Goal: Task Accomplishment & Management: Use online tool/utility

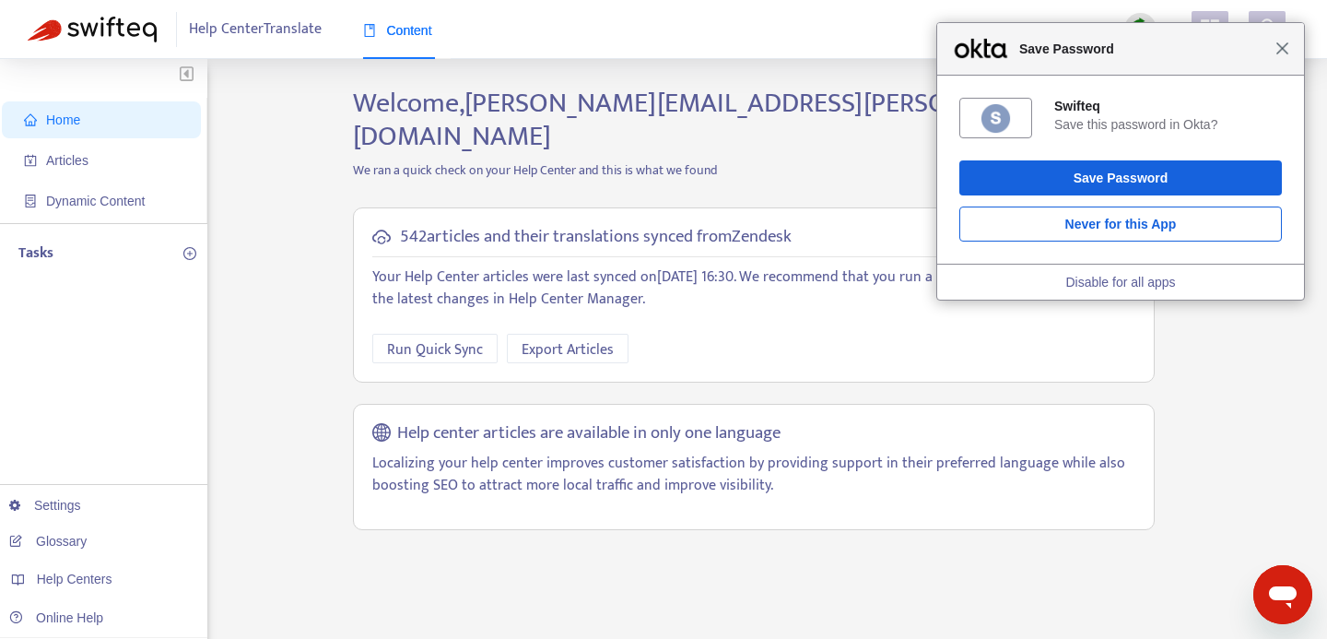
click at [1279, 45] on span "Close" at bounding box center [1283, 48] width 14 height 14
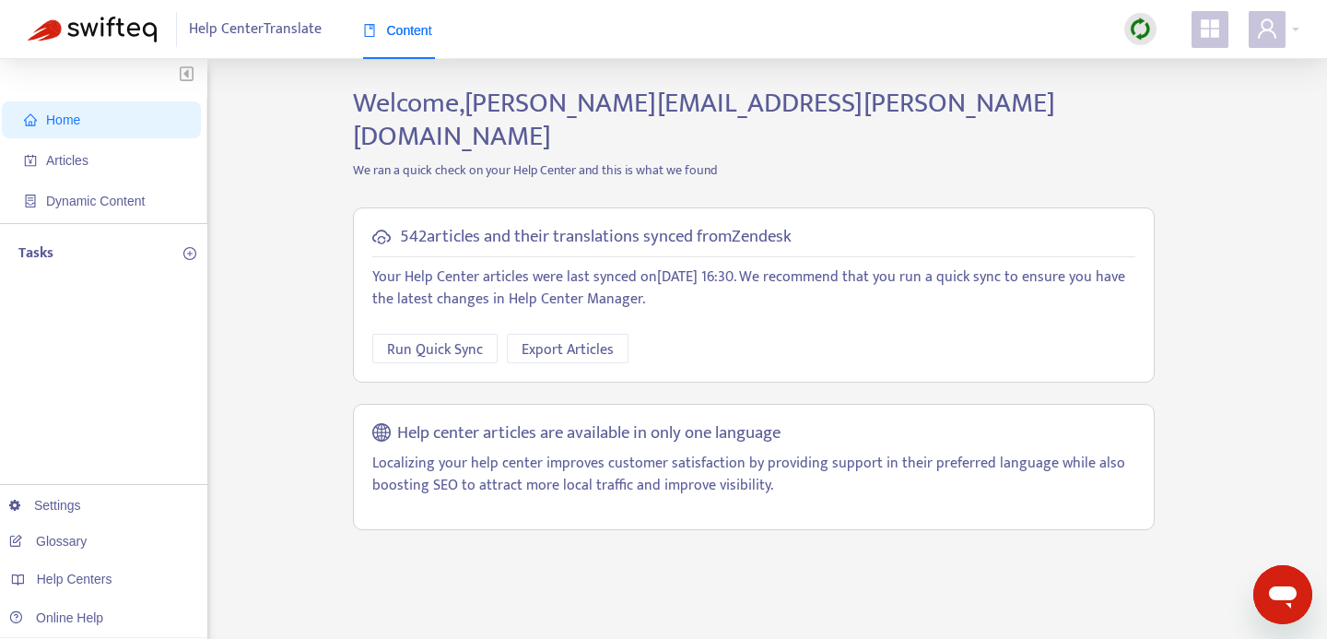
click at [1136, 33] on img at bounding box center [1140, 29] width 23 height 23
click at [1179, 71] on link "Quick Sync" at bounding box center [1178, 66] width 78 height 21
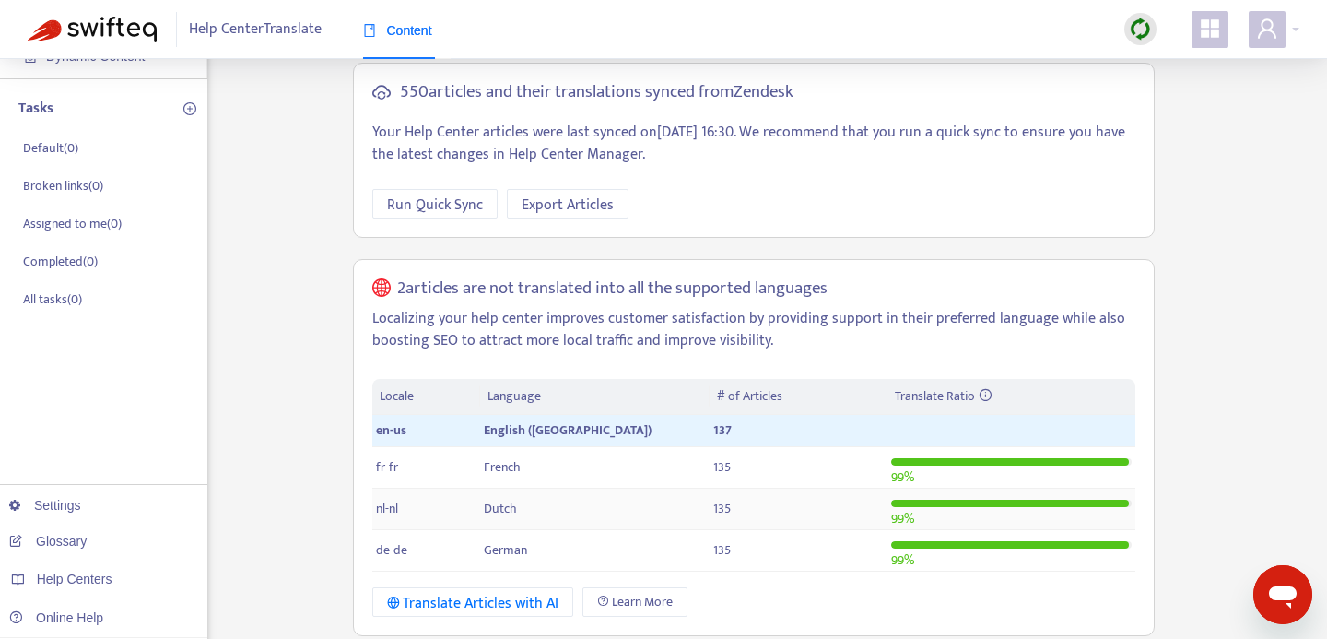
scroll to position [147, 0]
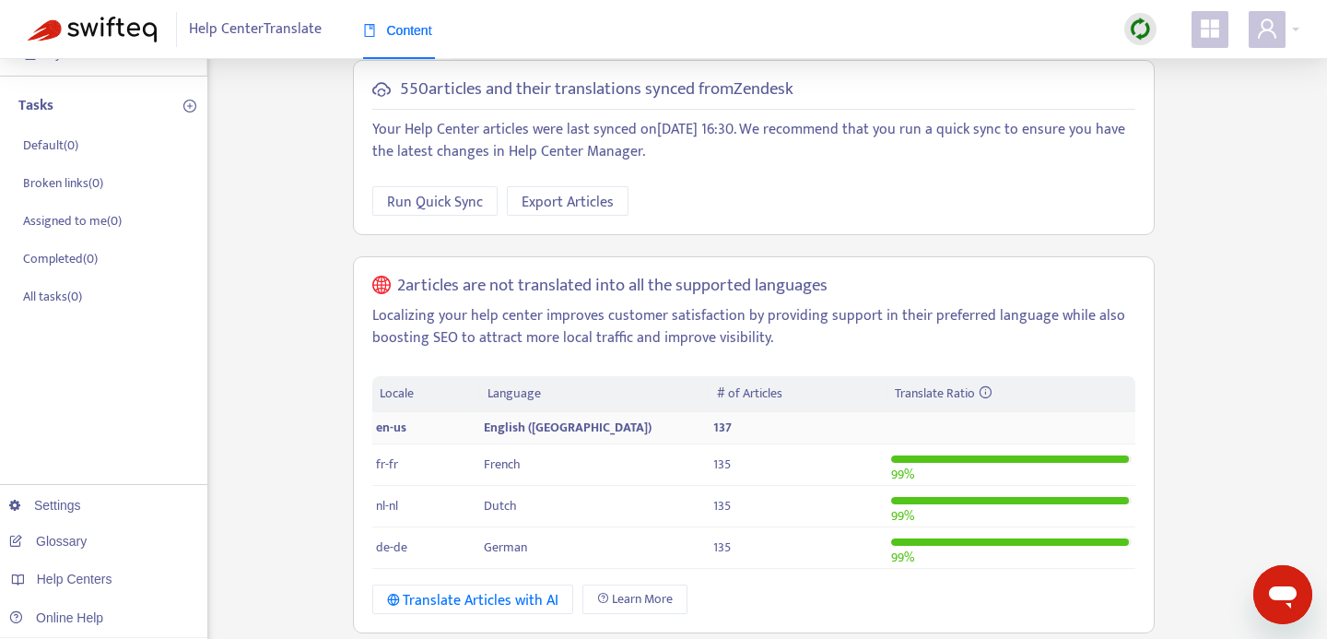
click at [408, 412] on td "en-us" at bounding box center [426, 428] width 109 height 32
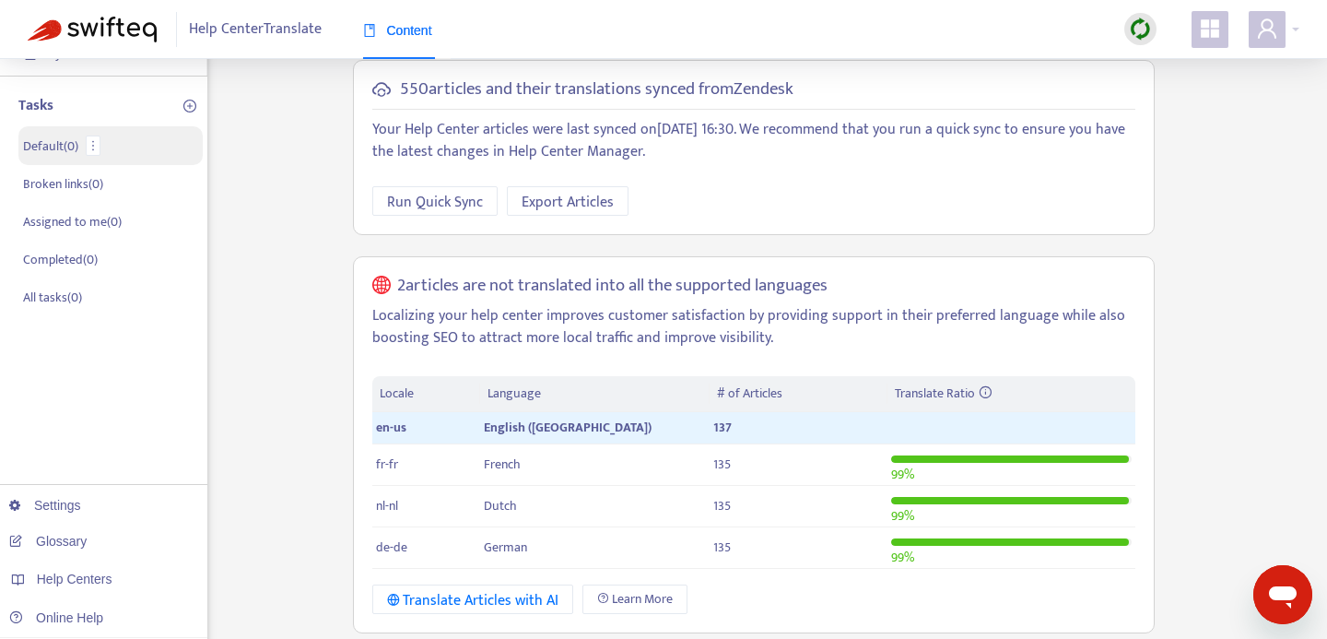
scroll to position [41, 0]
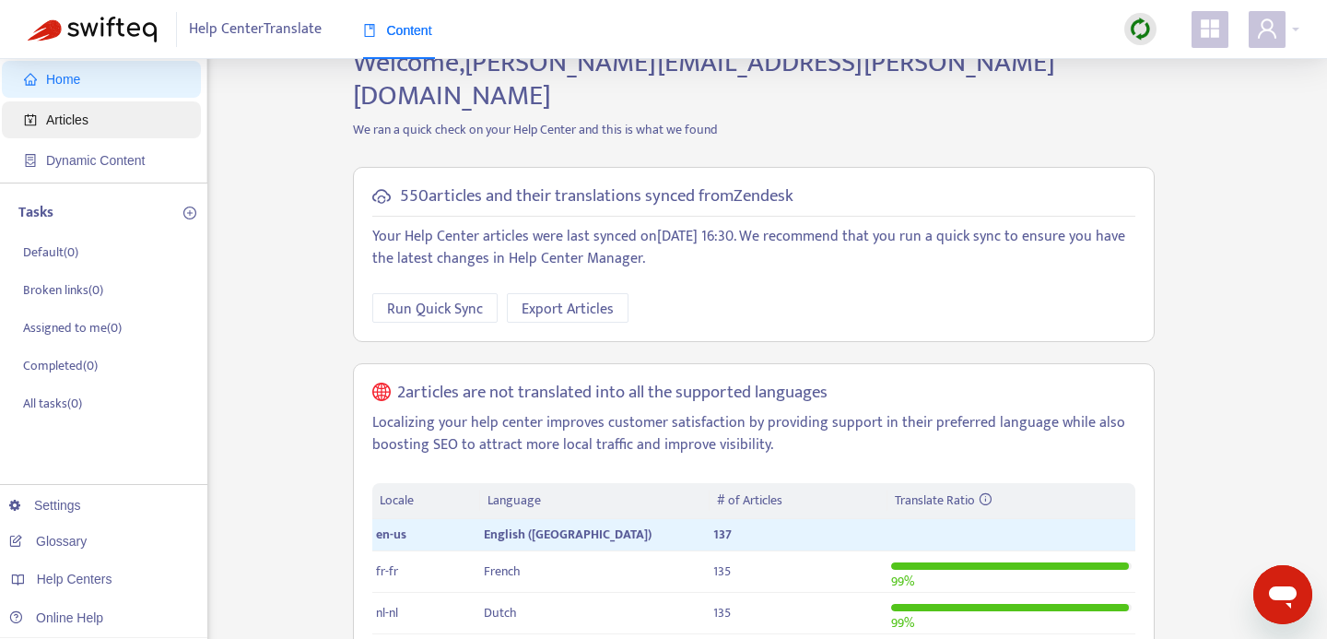
click at [77, 122] on span "Articles" at bounding box center [67, 119] width 42 height 15
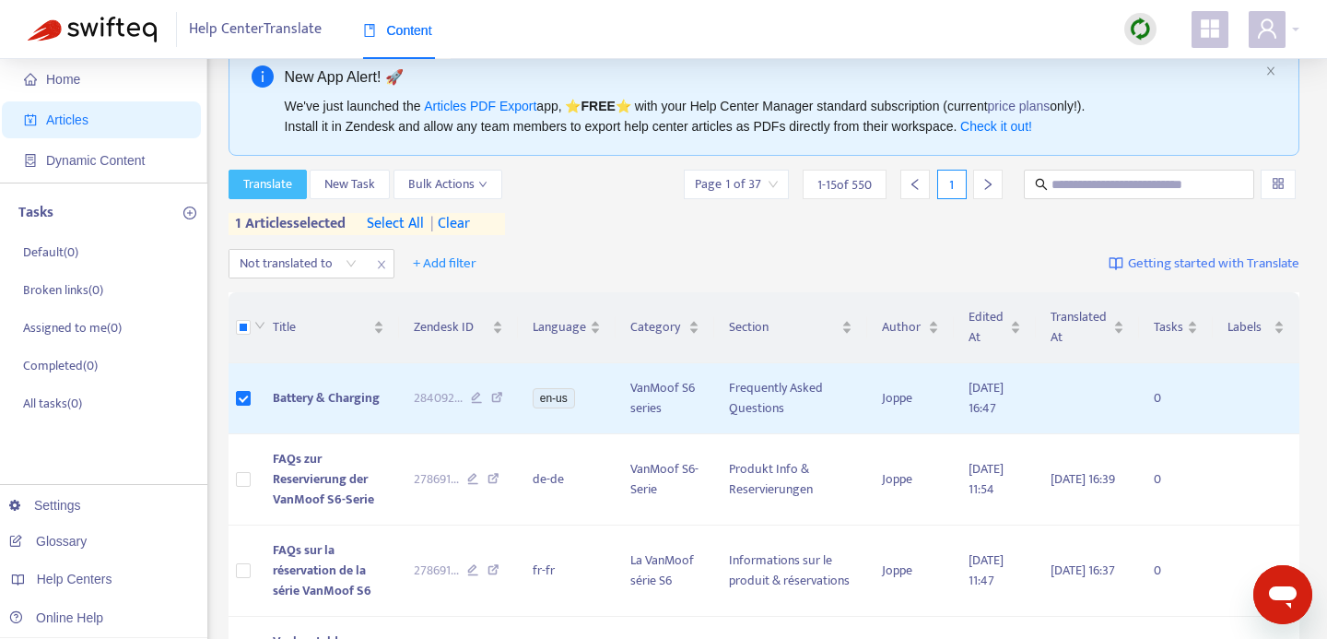
click at [273, 176] on span "Translate" at bounding box center [267, 184] width 49 height 20
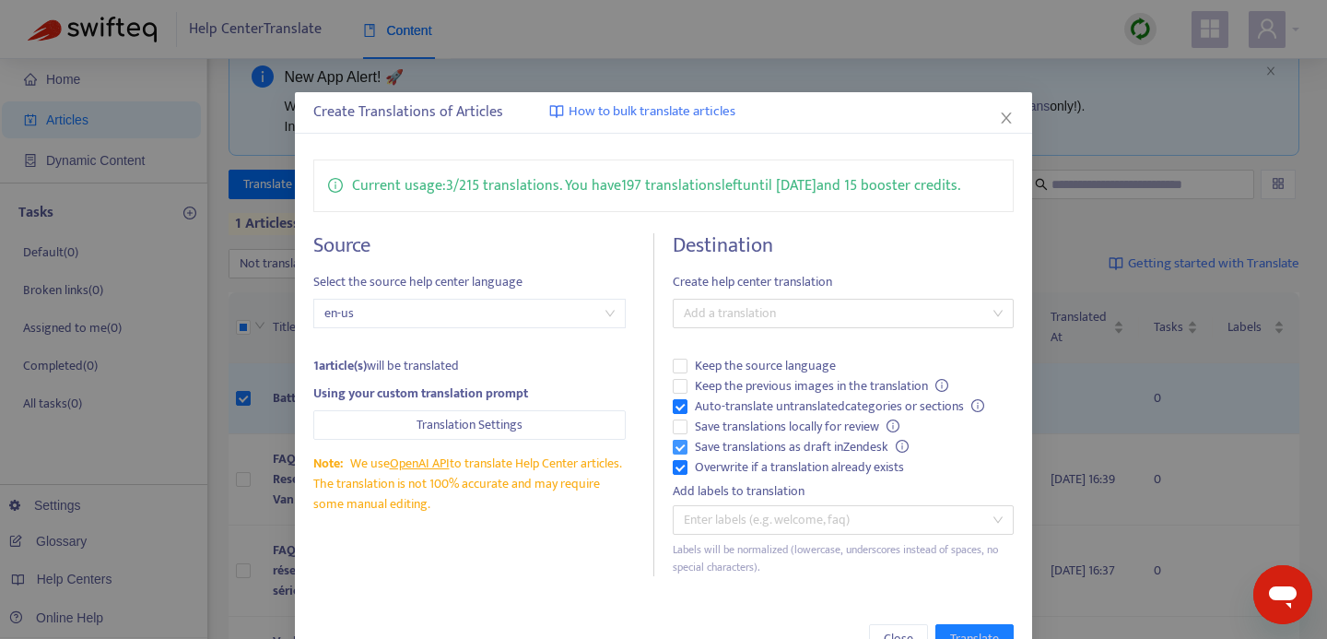
click at [704, 441] on span "Save translations as draft in Zendesk" at bounding box center [802, 447] width 229 height 20
click at [748, 309] on div at bounding box center [834, 313] width 313 height 22
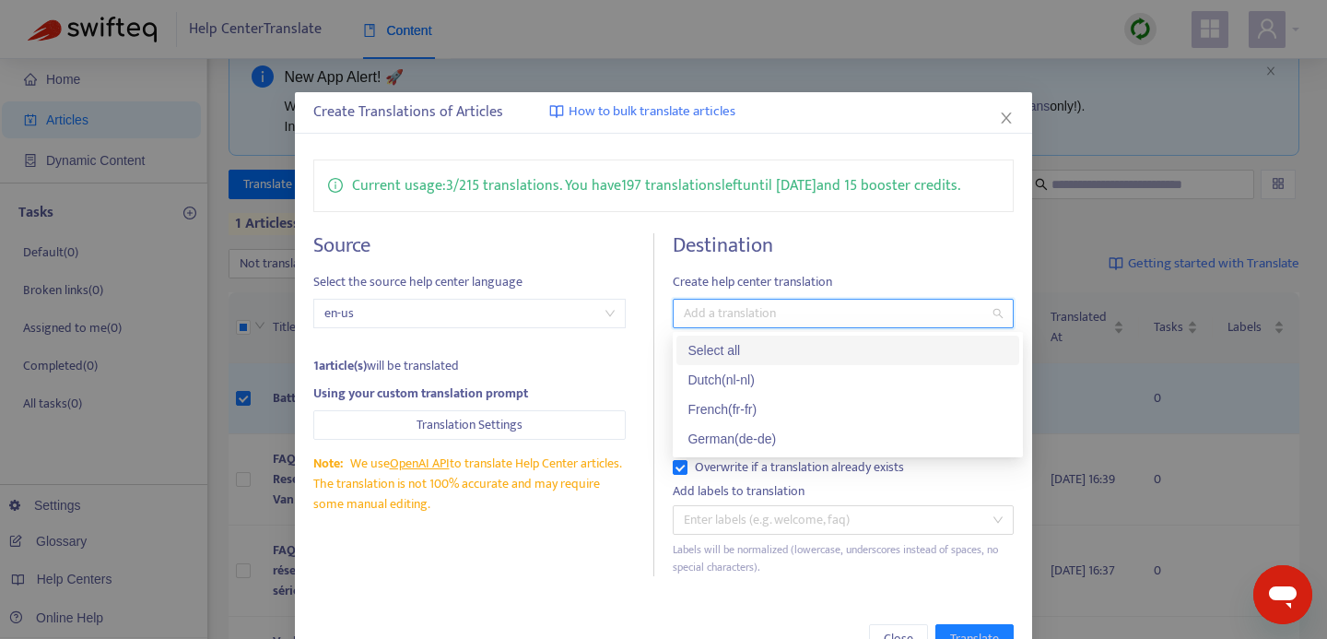
click at [733, 353] on div "Select all" at bounding box center [848, 350] width 321 height 20
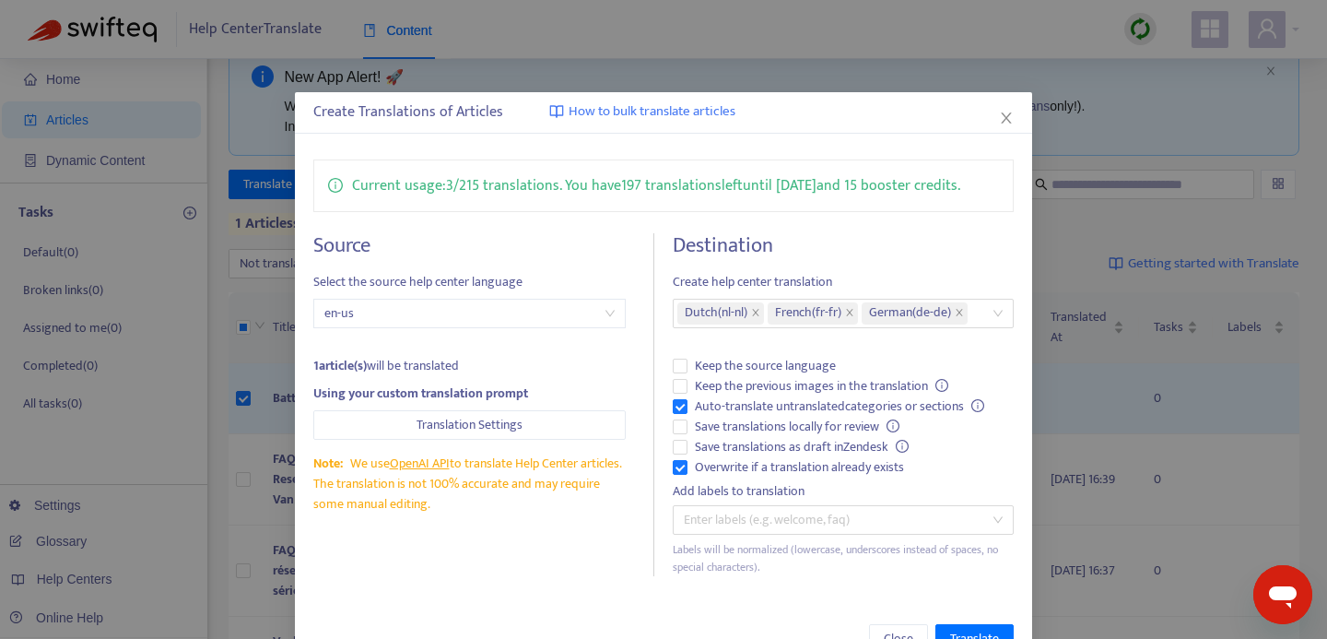
click at [748, 619] on div "Close Translate" at bounding box center [663, 639] width 737 height 66
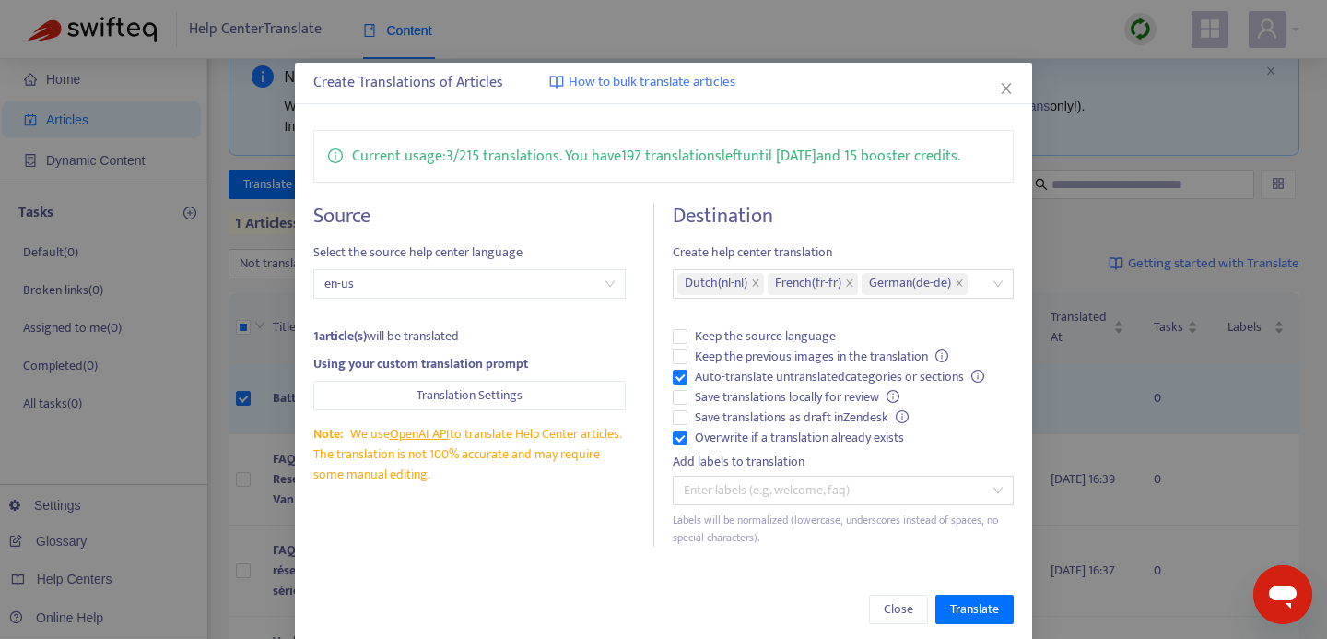
scroll to position [54, 0]
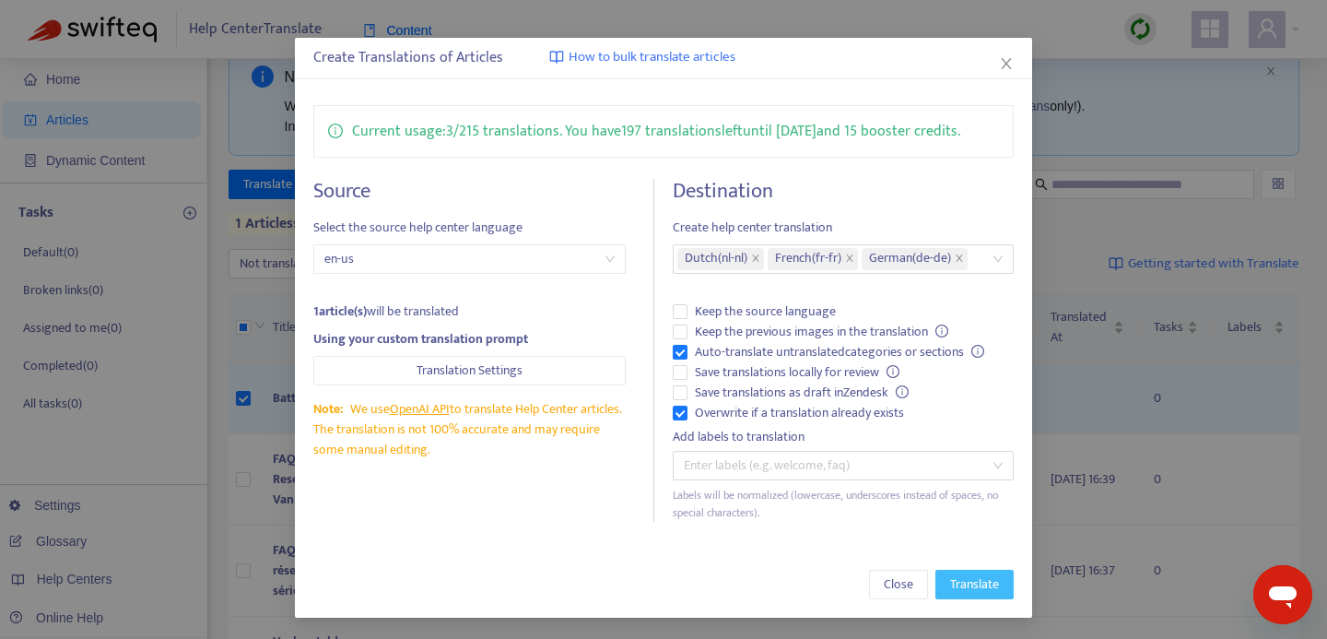
click at [982, 589] on span "Translate" at bounding box center [974, 584] width 49 height 20
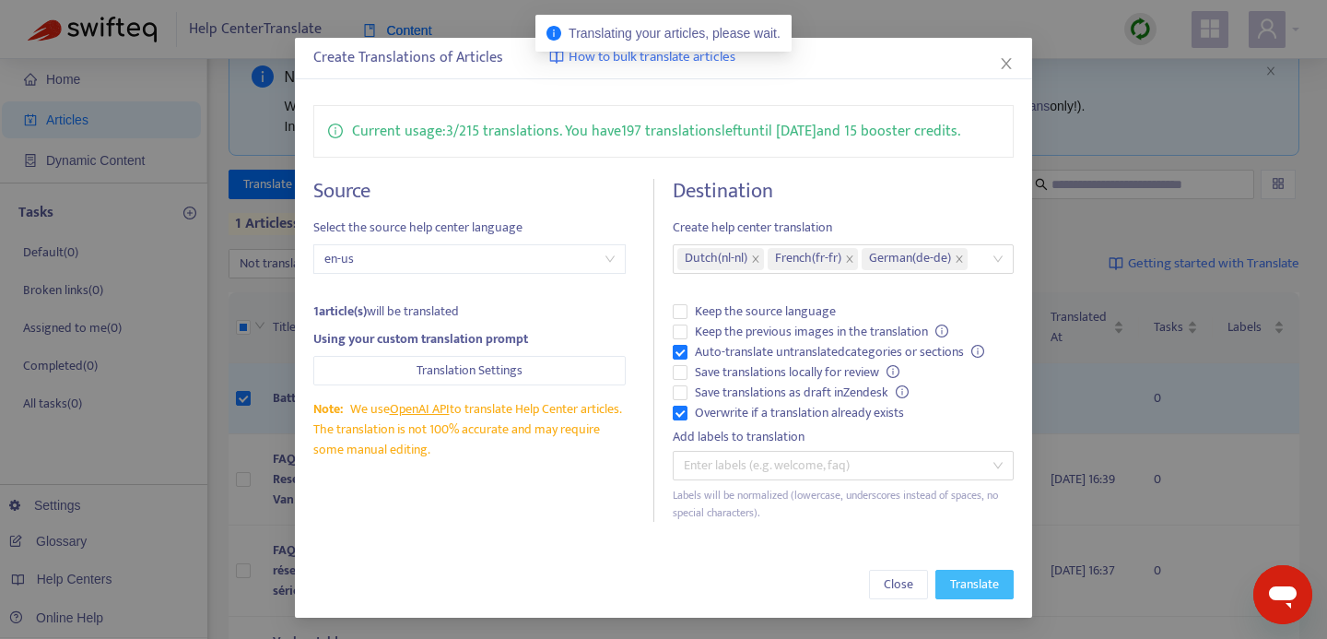
scroll to position [0, 0]
